Goal: Transaction & Acquisition: Purchase product/service

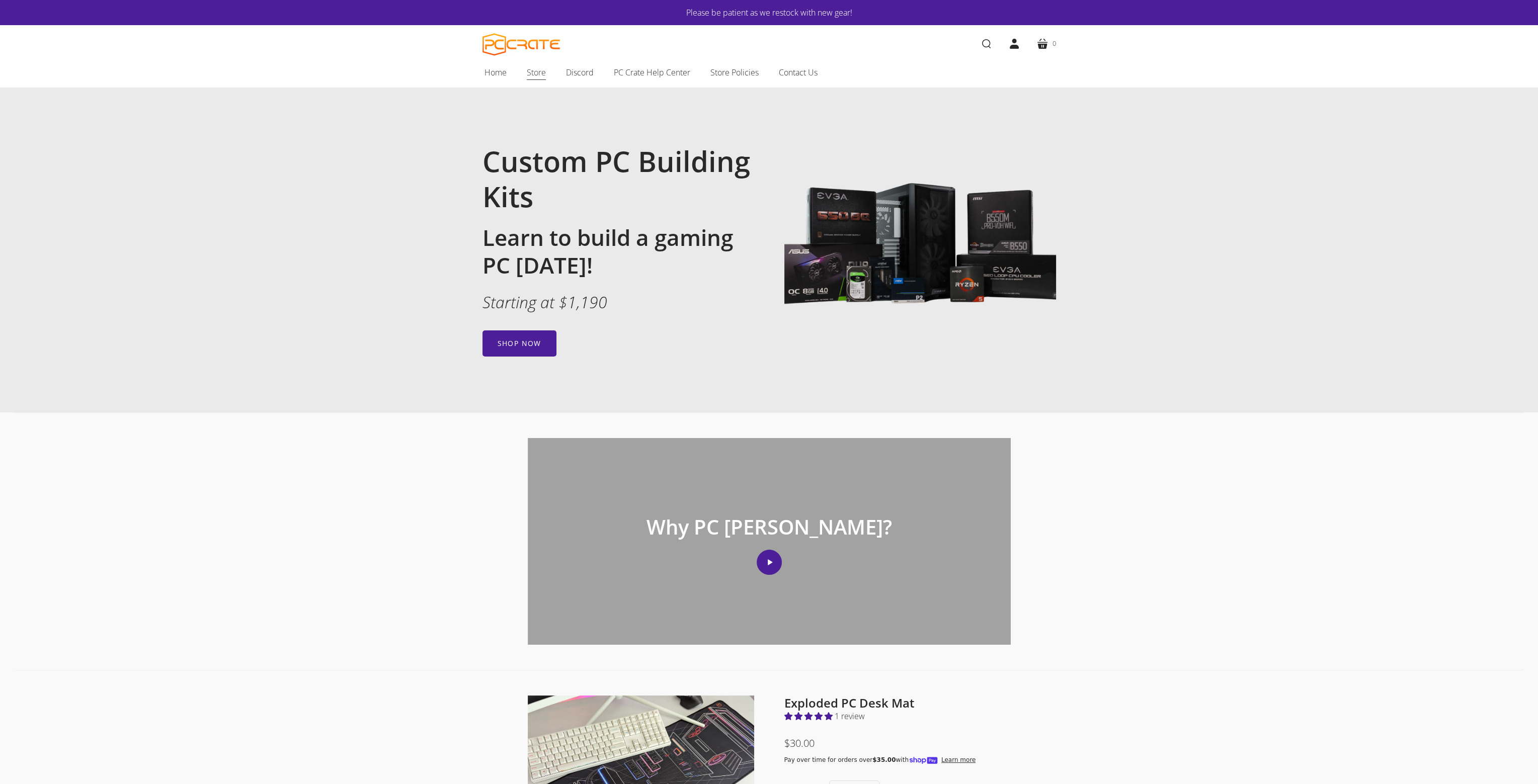
click at [532, 69] on span "Store" at bounding box center [536, 71] width 20 height 13
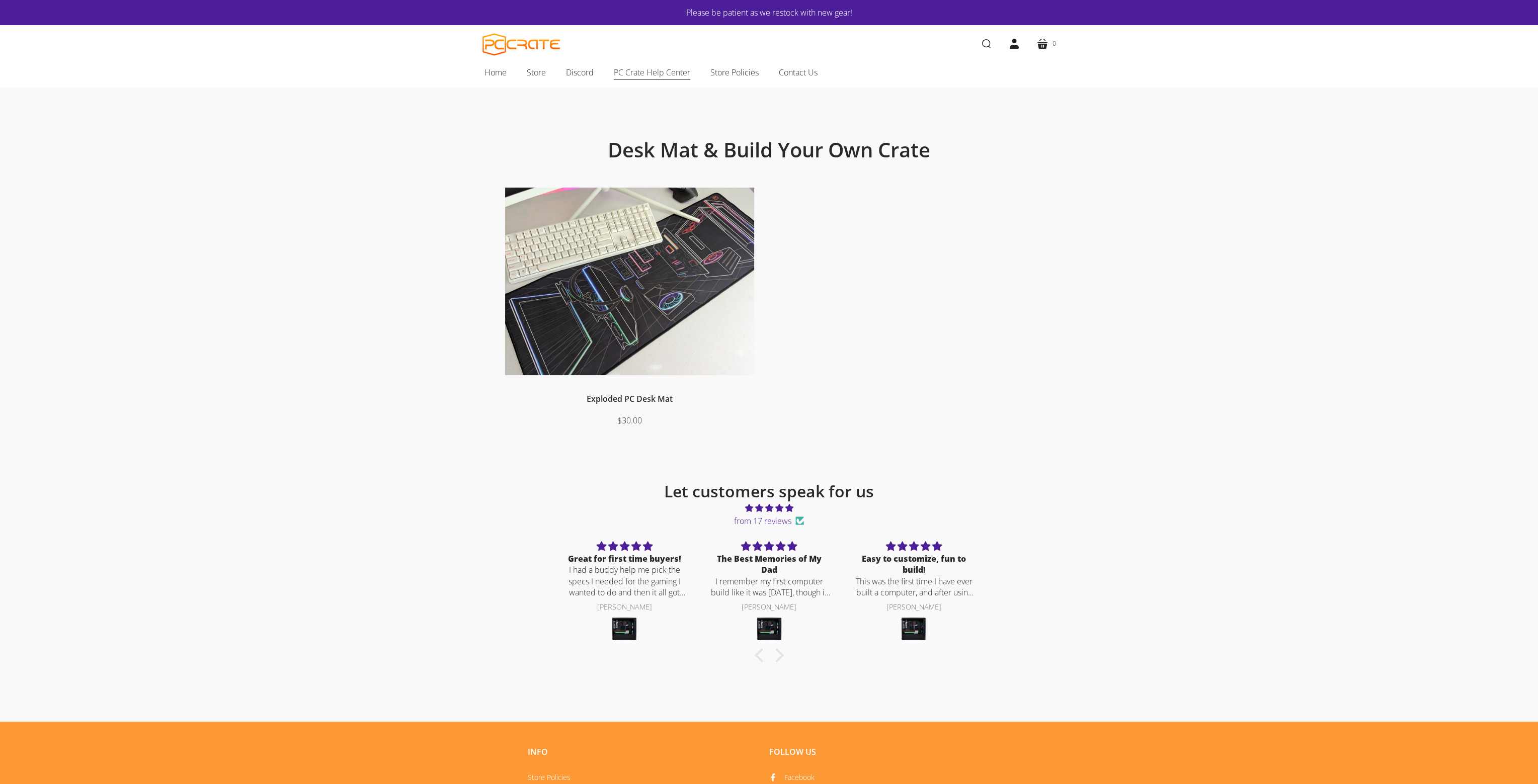
click at [643, 77] on span "PC Crate Help Center" at bounding box center [652, 71] width 76 height 13
click at [569, 71] on span "Discord" at bounding box center [580, 71] width 27 height 13
click at [534, 71] on span "Store" at bounding box center [536, 71] width 20 height 13
click at [499, 78] on span "Home" at bounding box center [495, 71] width 23 height 13
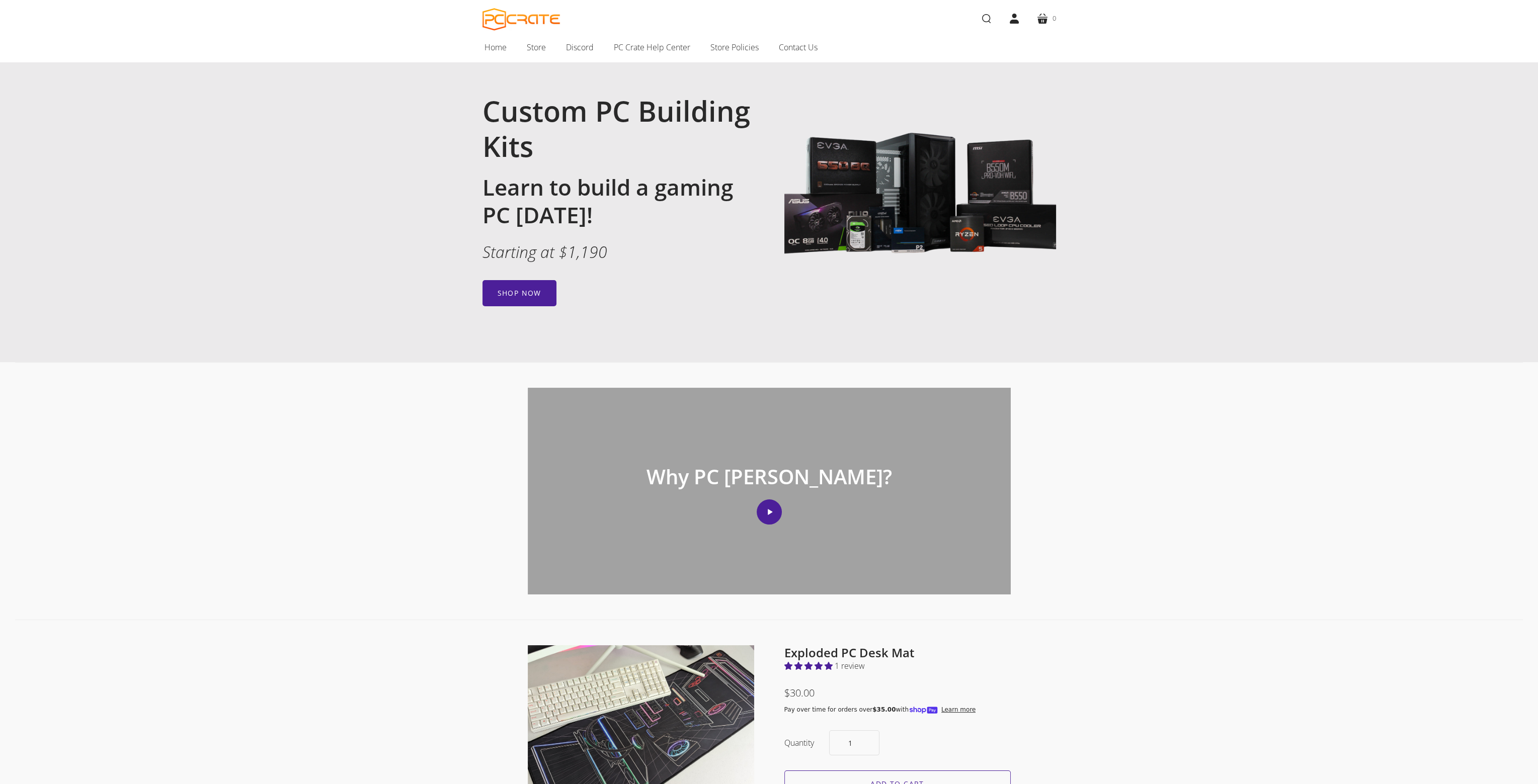
scroll to position [50, 0]
click at [495, 298] on link "Shop now" at bounding box center [520, 293] width 74 height 26
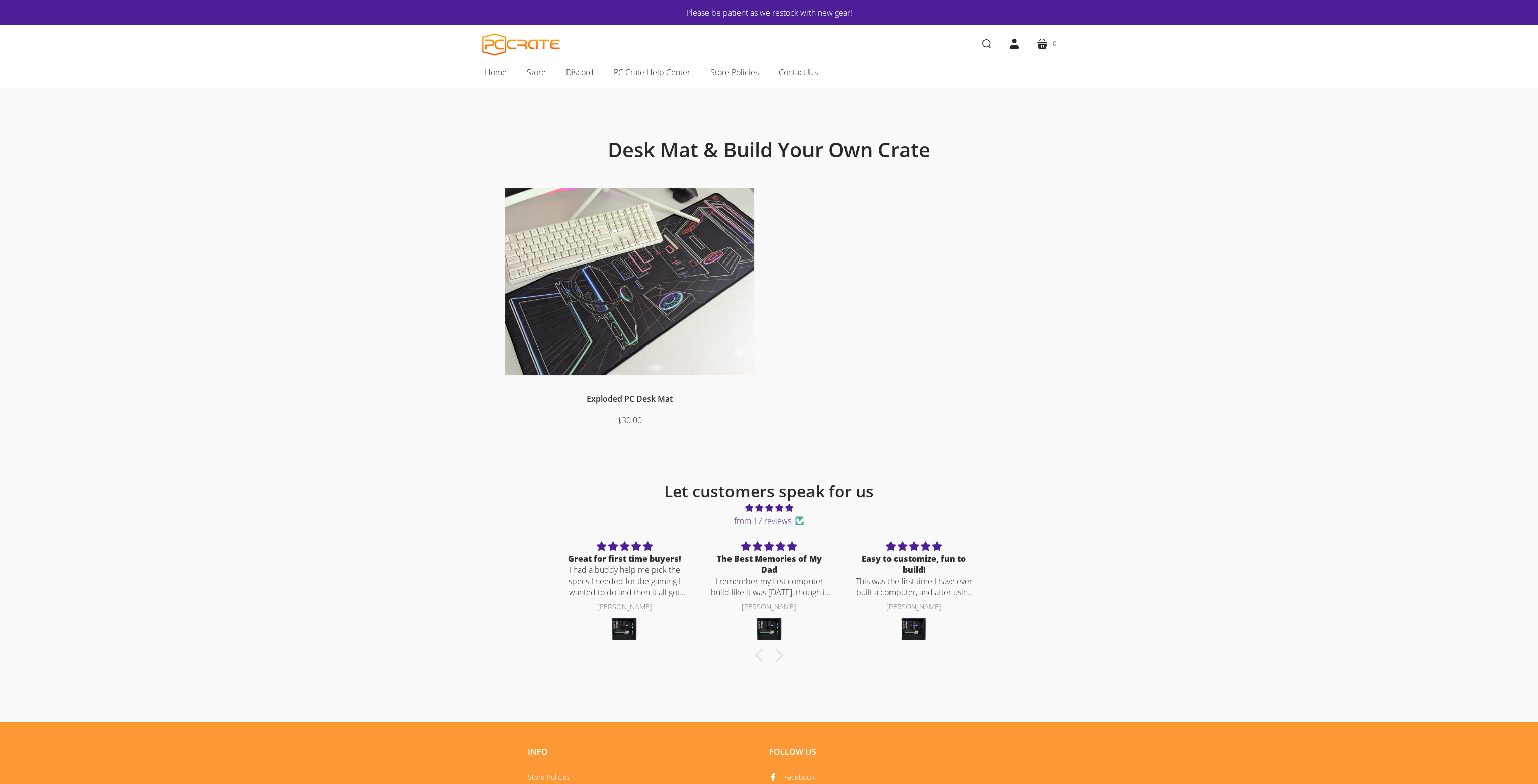
click at [638, 318] on img at bounding box center [629, 282] width 249 height 188
